Goal: Submit feedback/report problem

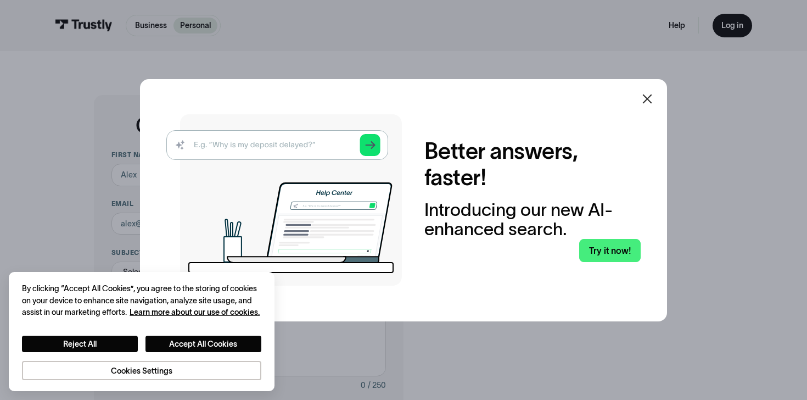
click at [643, 97] on icon at bounding box center [646, 98] width 13 height 13
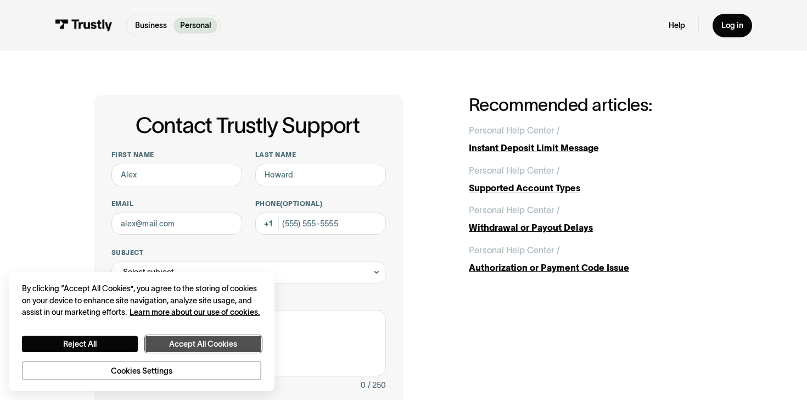
click at [173, 343] on button "Accept All Cookies" at bounding box center [203, 343] width 116 height 16
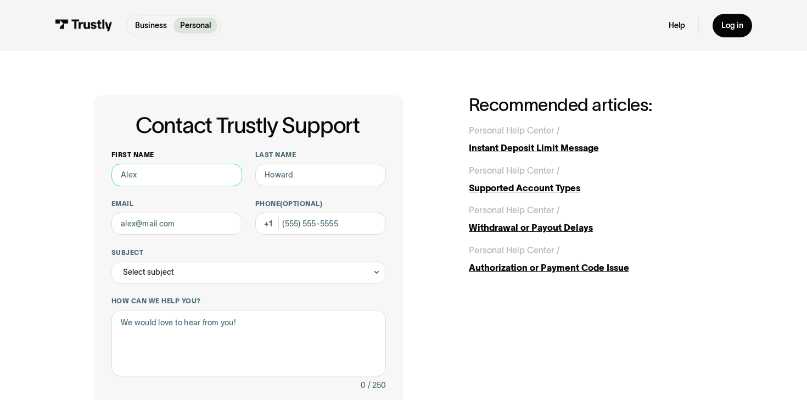
click at [172, 164] on input "First name" at bounding box center [176, 175] width 131 height 22
type input "[PERSON_NAME]"
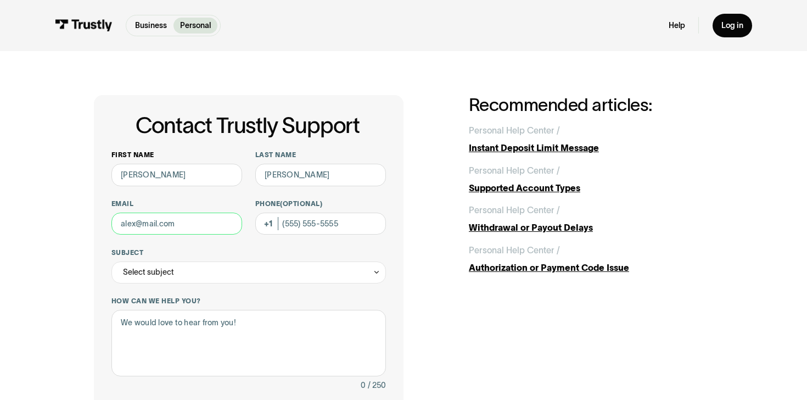
type input "[EMAIL_ADDRESS][DOMAIN_NAME]"
type input "[PHONE_NUMBER]"
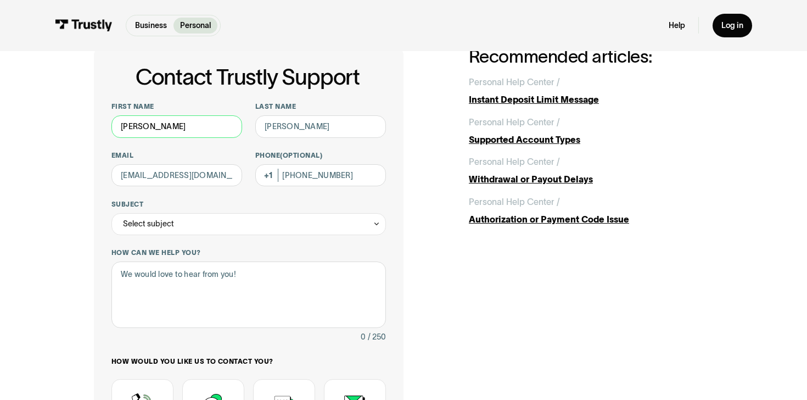
scroll to position [99, 0]
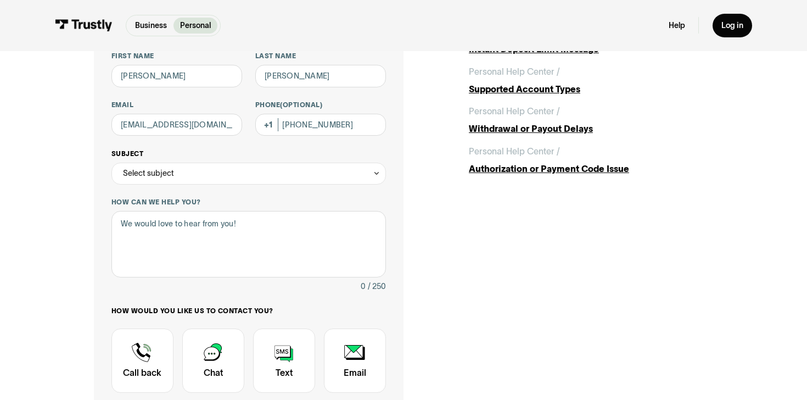
click at [245, 171] on div "Select subject" at bounding box center [248, 173] width 274 height 22
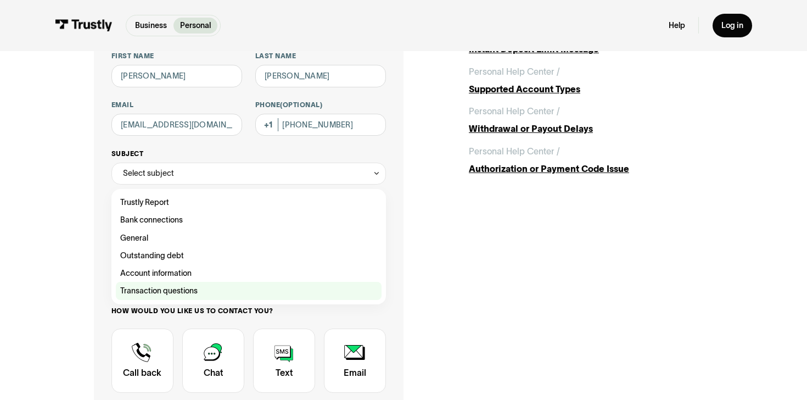
click at [218, 287] on div "Contact Trustly Support" at bounding box center [249, 291] width 266 height 18
type input "**********"
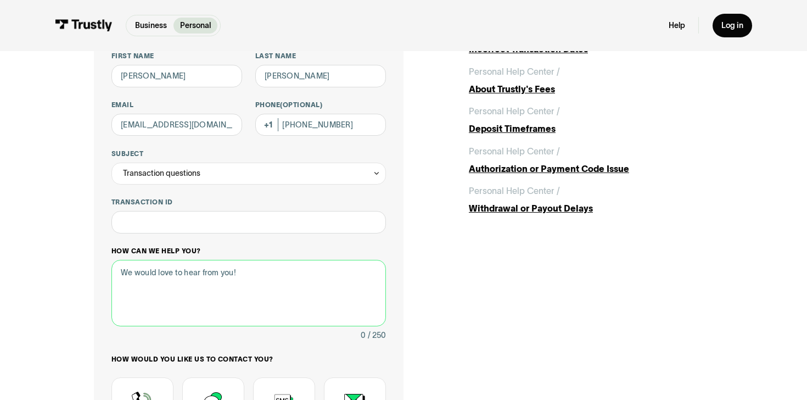
click at [207, 276] on textarea "How can we help you?" at bounding box center [248, 293] width 274 height 66
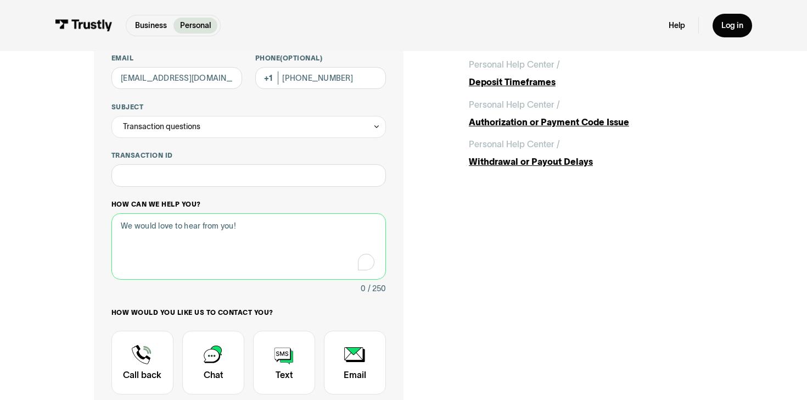
scroll to position [162, 0]
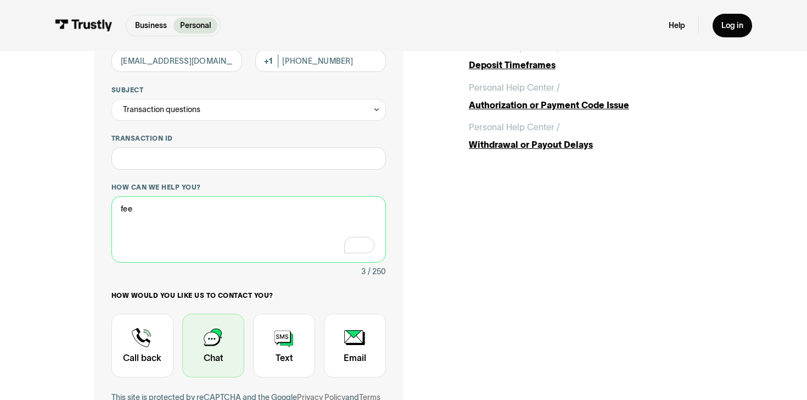
type textarea "fee"
click at [234, 345] on div "Contact Trustly Support" at bounding box center [213, 345] width 62 height 64
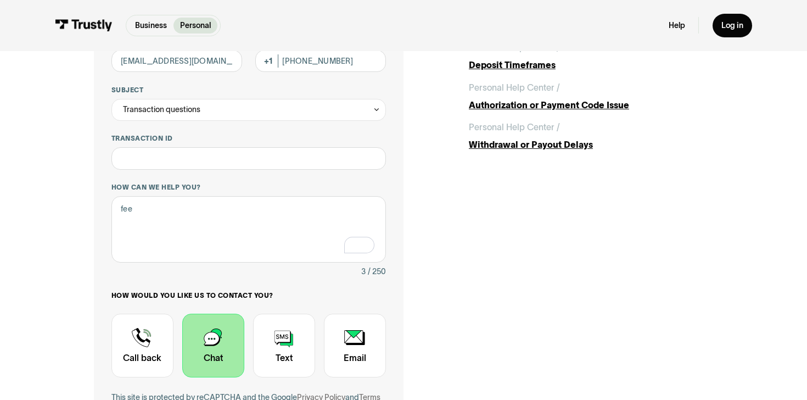
scroll to position [334, 0]
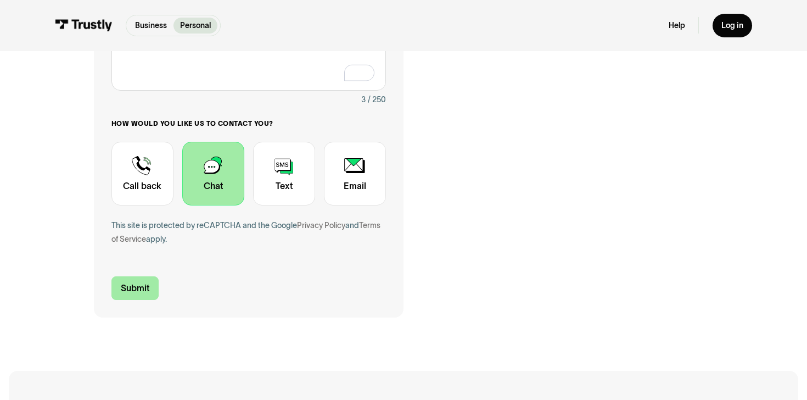
click at [155, 284] on input "Submit" at bounding box center [134, 287] width 47 height 23
type input "[PHONE_NUMBER]"
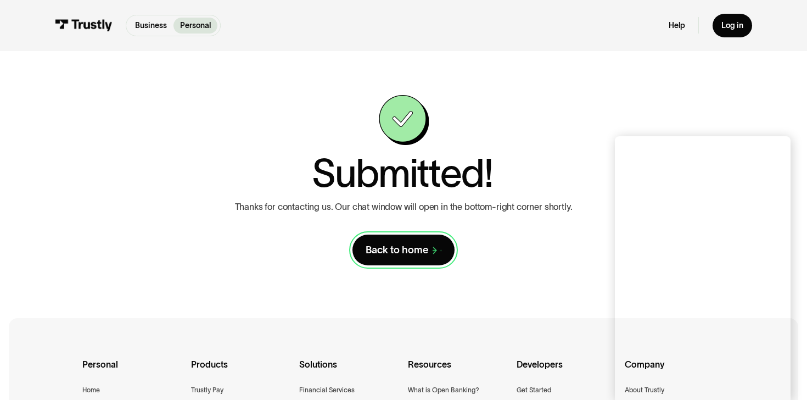
click at [421, 258] on link "Back to home" at bounding box center [403, 249] width 103 height 31
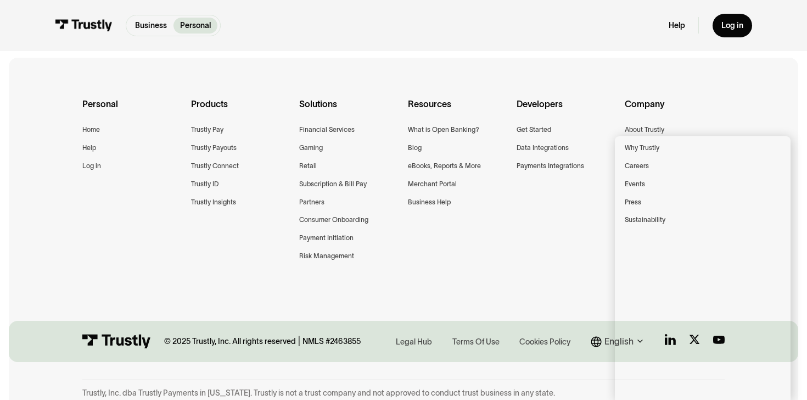
scroll to position [251, 0]
